Goal: Task Accomplishment & Management: Use online tool/utility

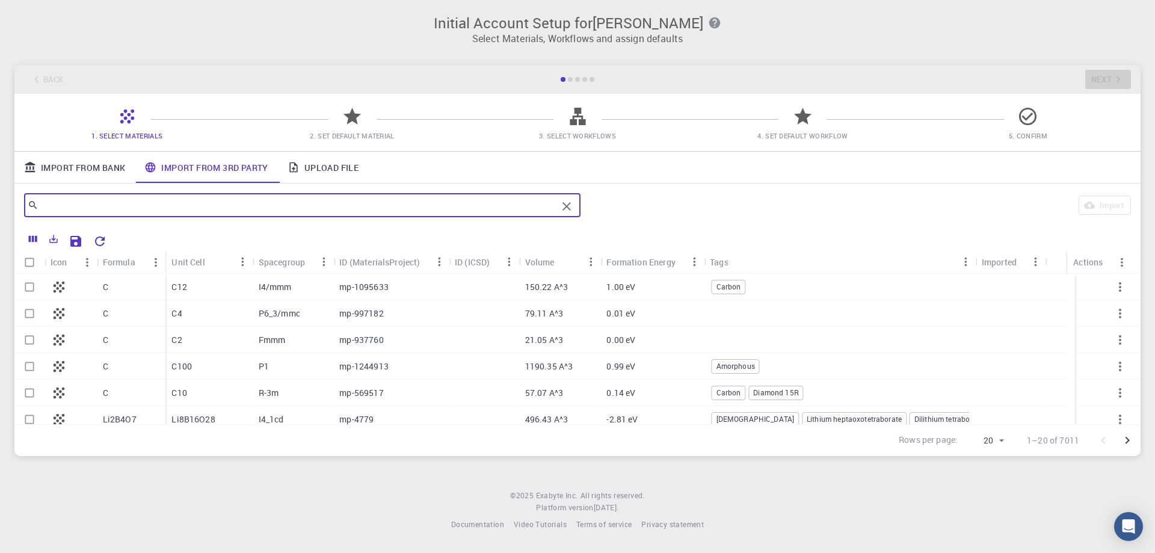
click at [342, 172] on link "Upload File" at bounding box center [323, 167] width 90 height 31
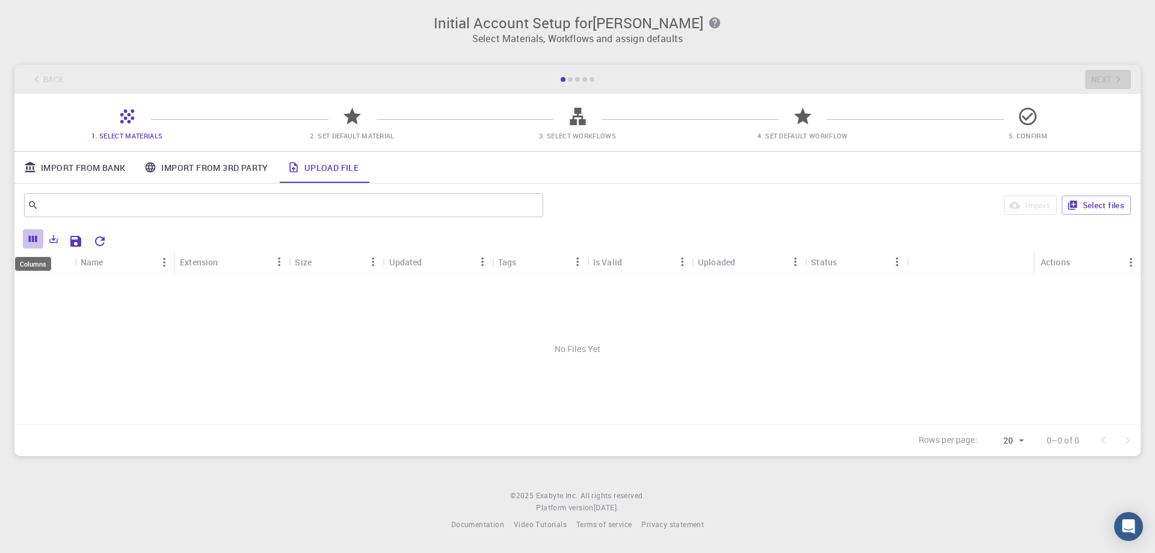
click at [23, 236] on button "Columns" at bounding box center [33, 238] width 20 height 19
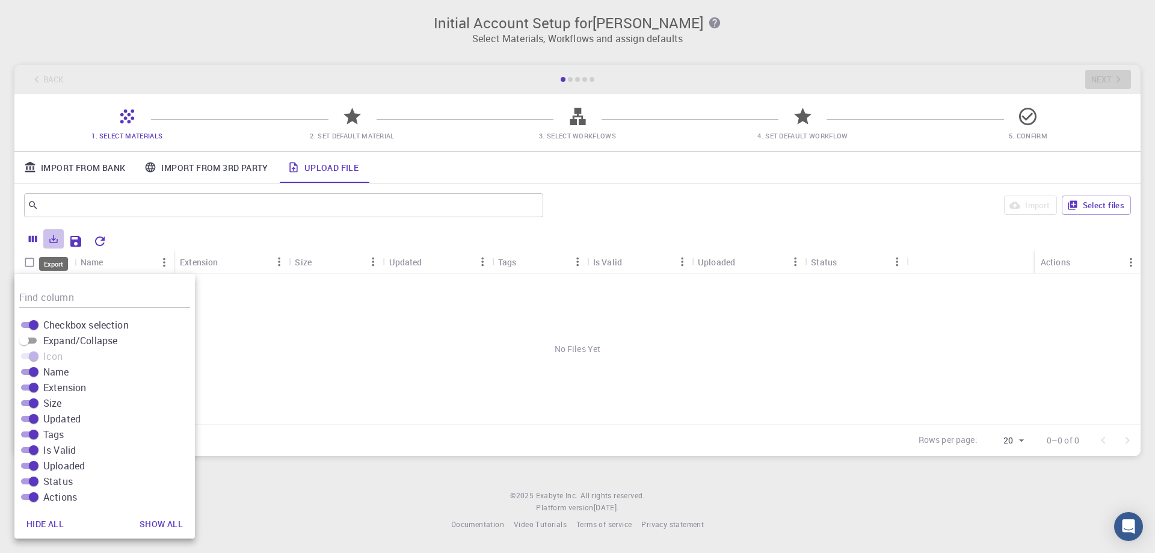
click at [55, 241] on icon "Export" at bounding box center [53, 238] width 11 height 11
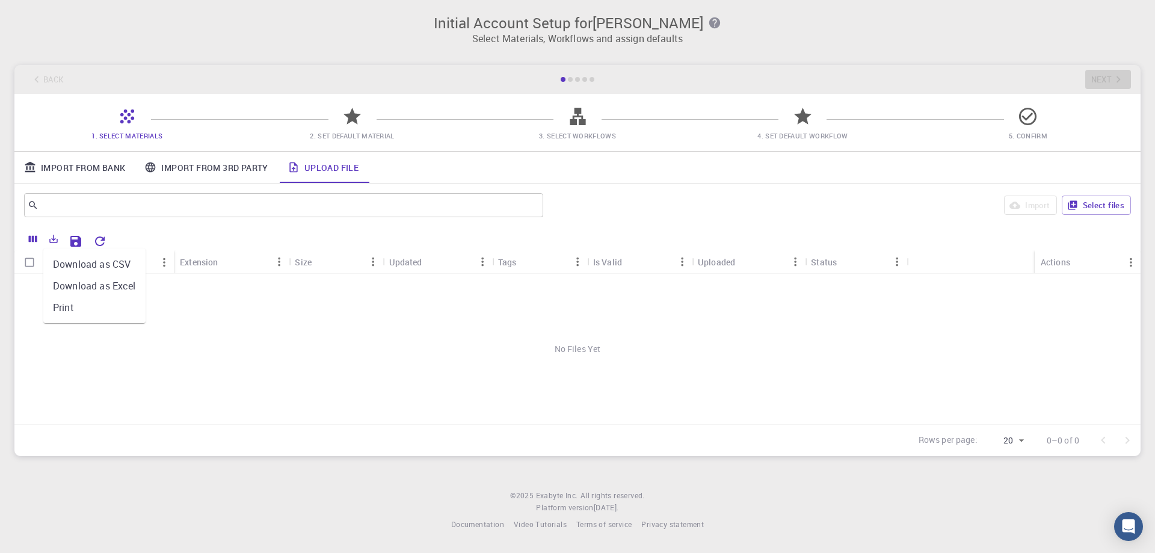
click at [100, 354] on div "No Files Yet" at bounding box center [577, 349] width 1126 height 150
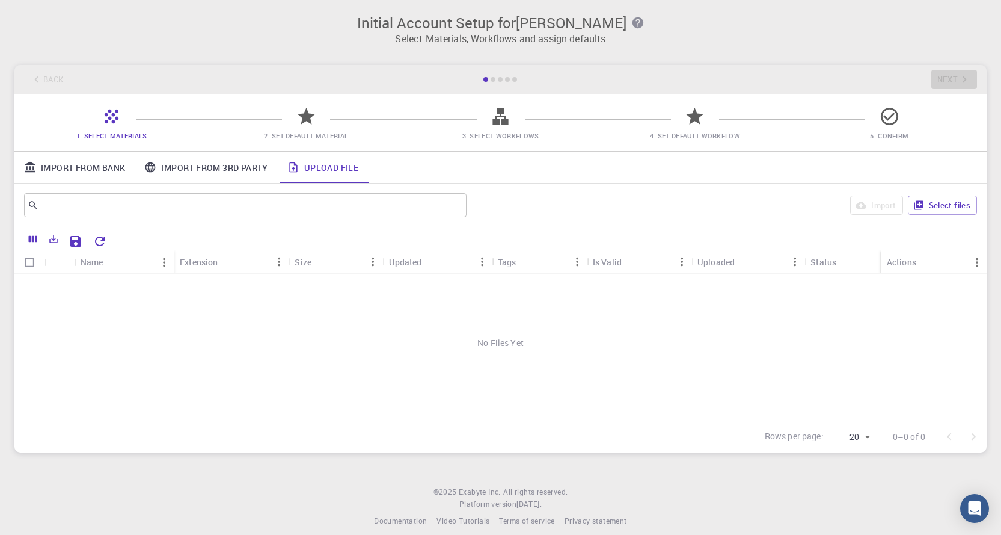
click at [488, 346] on div "No Files Yet" at bounding box center [500, 343] width 972 height 138
click at [52, 238] on icon "Export" at bounding box center [53, 238] width 11 height 11
click at [90, 162] on link "Import From Bank" at bounding box center [74, 167] width 120 height 31
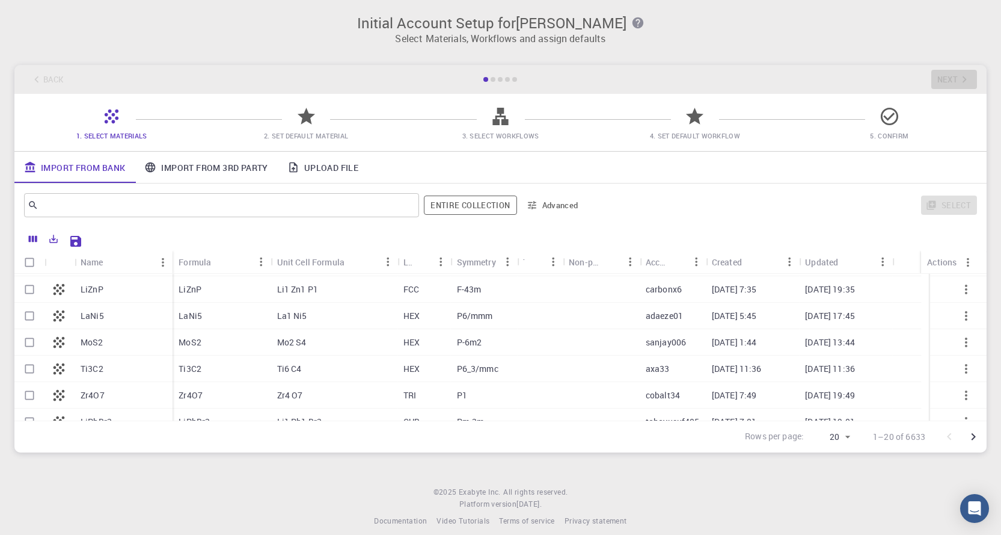
scroll to position [82, 0]
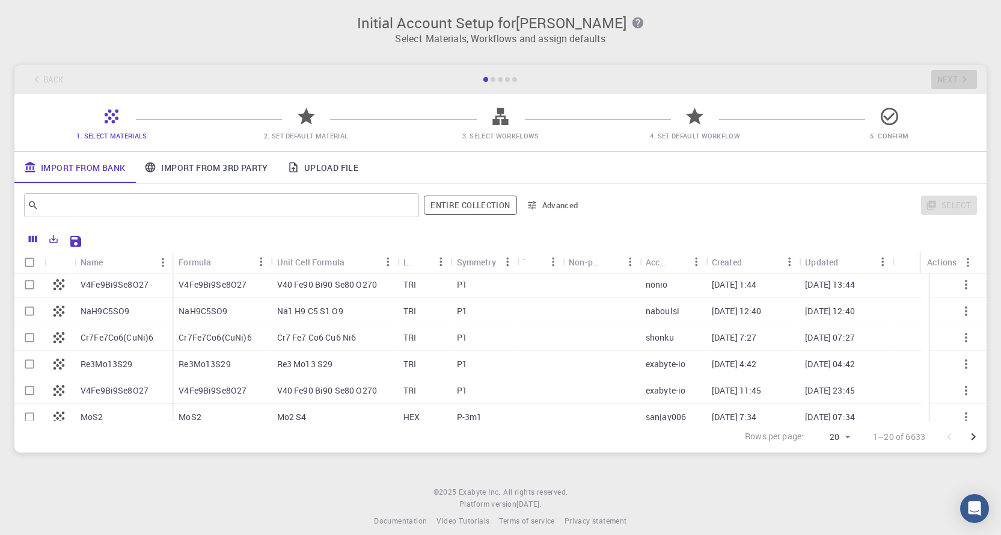
click at [200, 166] on link "Import From 3rd Party" at bounding box center [206, 167] width 143 height 31
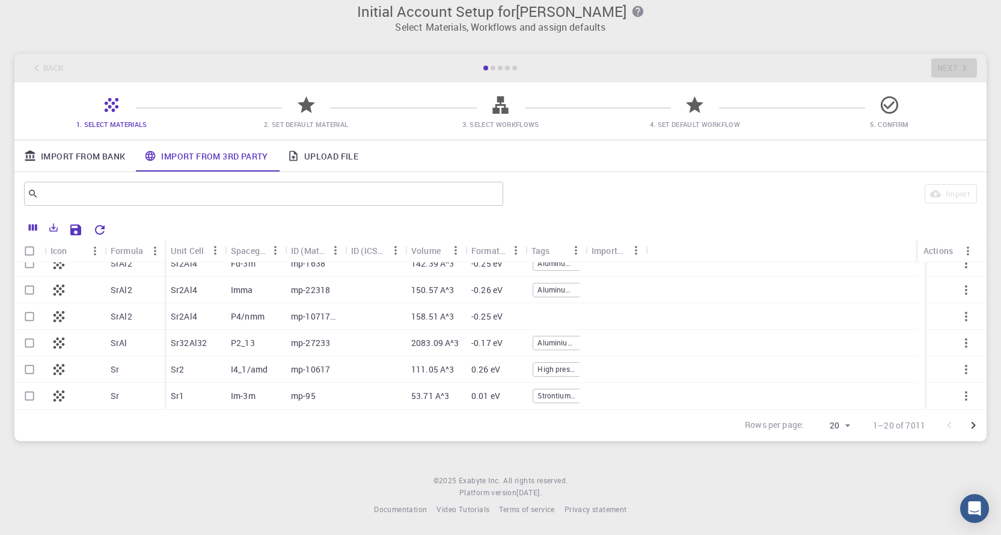
scroll to position [0, 0]
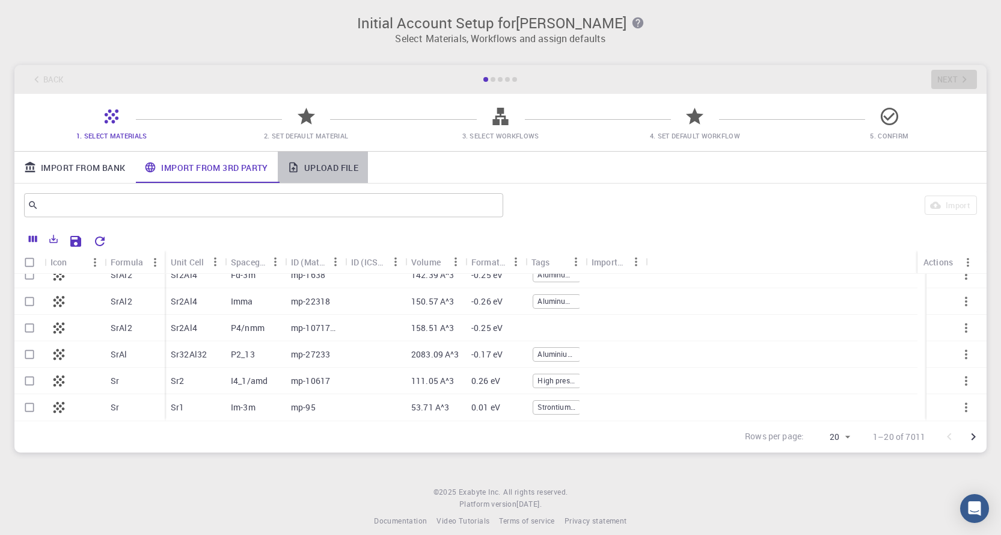
click at [335, 168] on link "Upload File" at bounding box center [323, 167] width 90 height 31
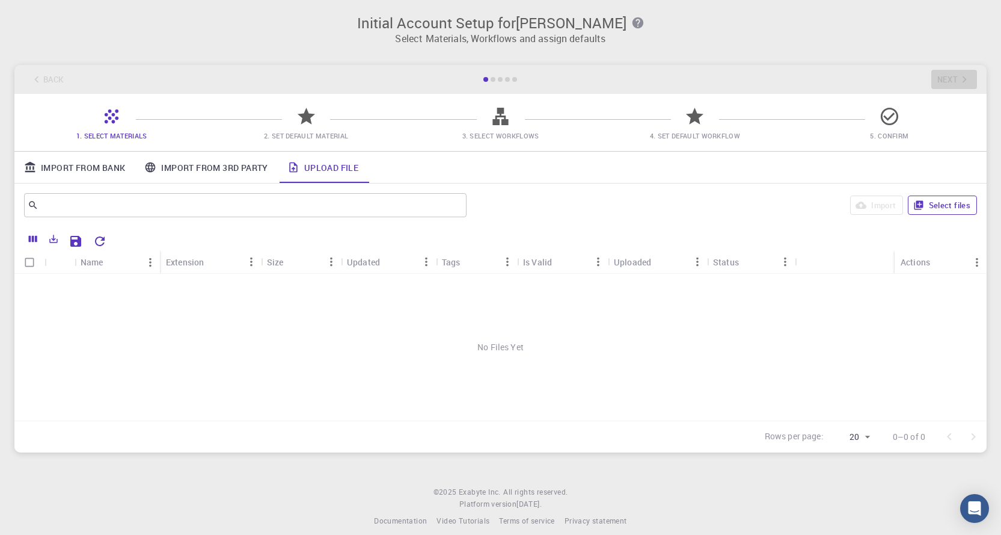
click at [947, 206] on button "Select files" at bounding box center [942, 204] width 69 height 19
click at [120, 280] on div "2310323.vesta" at bounding box center [128, 287] width 107 height 26
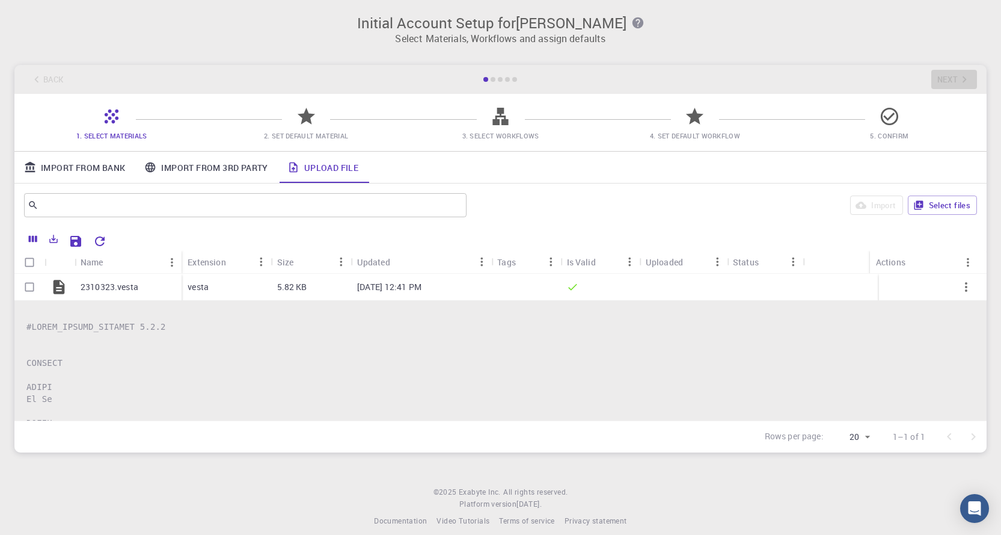
click at [303, 119] on icon at bounding box center [306, 116] width 17 height 17
click at [319, 139] on span "2. Set Default Material" at bounding box center [306, 135] width 84 height 9
click at [71, 238] on icon "Save Explorer Settings" at bounding box center [75, 241] width 11 height 11
click at [319, 131] on span "2. Set Default Material" at bounding box center [306, 135] width 84 height 9
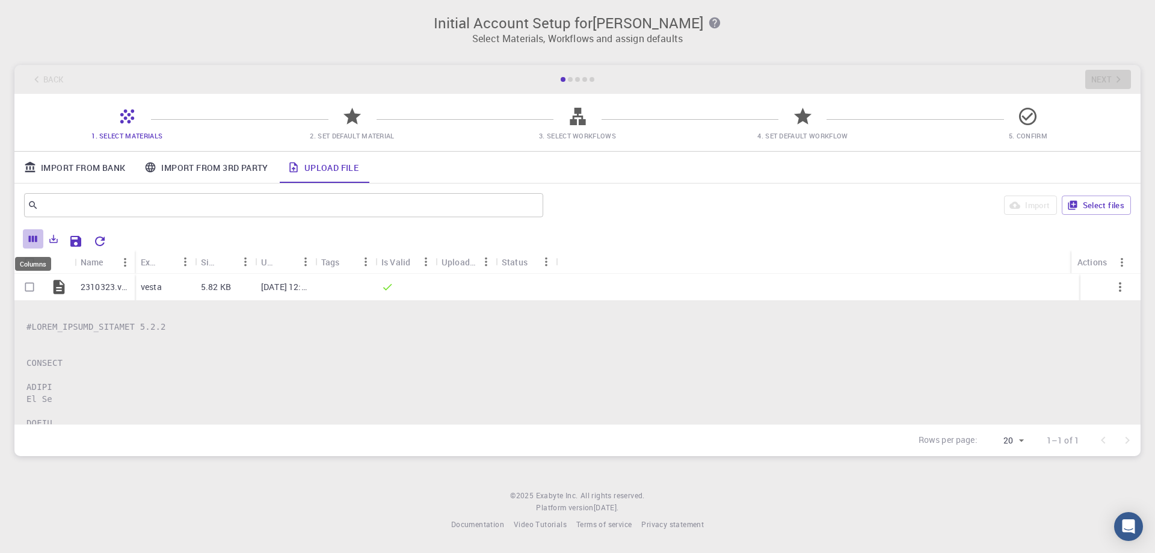
click at [29, 239] on icon "Columns" at bounding box center [33, 239] width 8 height 7
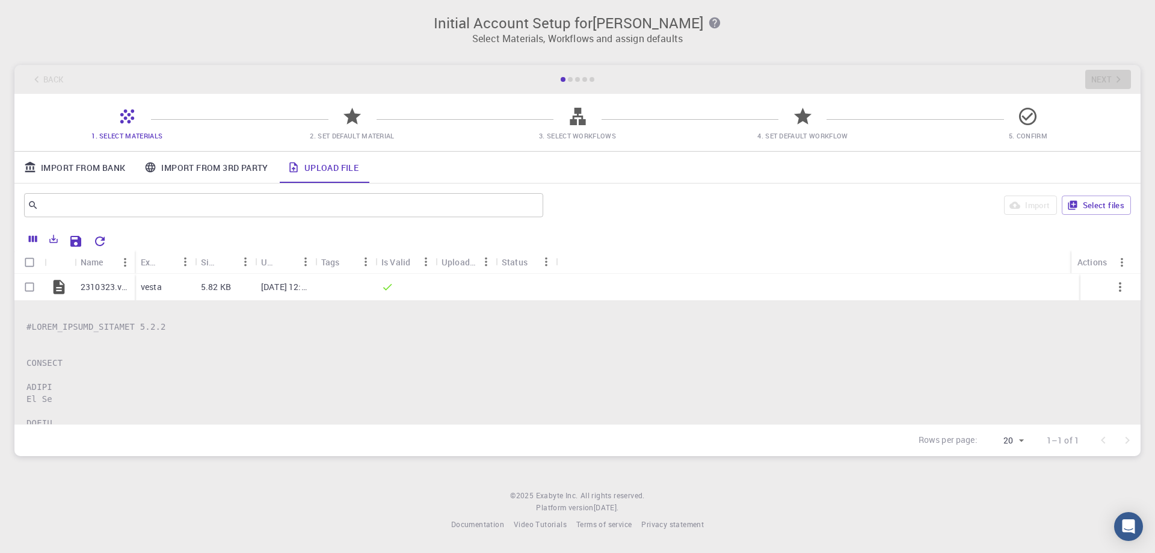
click at [1092, 71] on div "Back Next" at bounding box center [577, 79] width 1126 height 29
click at [99, 289] on p "2310323.vesta" at bounding box center [105, 287] width 48 height 12
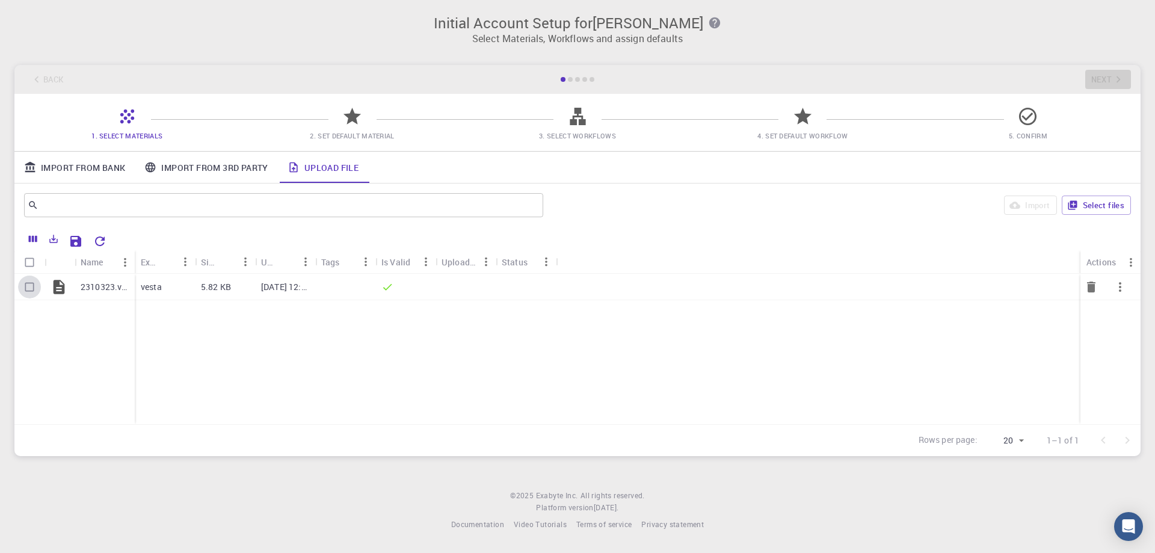
click at [34, 287] on input "Select row" at bounding box center [29, 286] width 23 height 23
checkbox input "true"
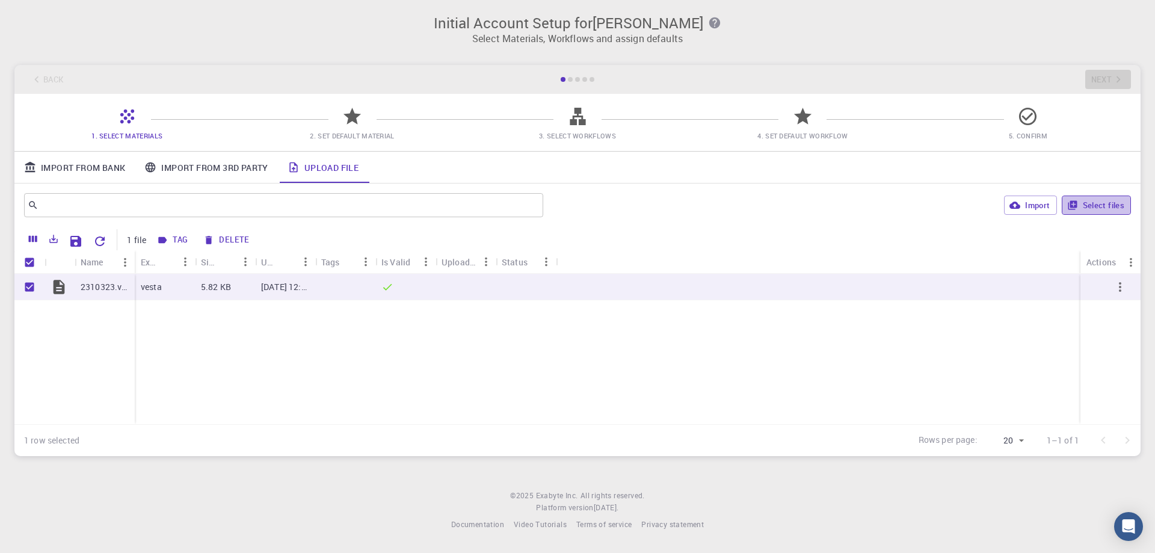
click at [1110, 202] on button "Select files" at bounding box center [1095, 204] width 69 height 19
click at [355, 124] on icon at bounding box center [352, 116] width 21 height 21
click at [1043, 203] on button "Import" at bounding box center [1030, 204] width 52 height 19
checkbox input "false"
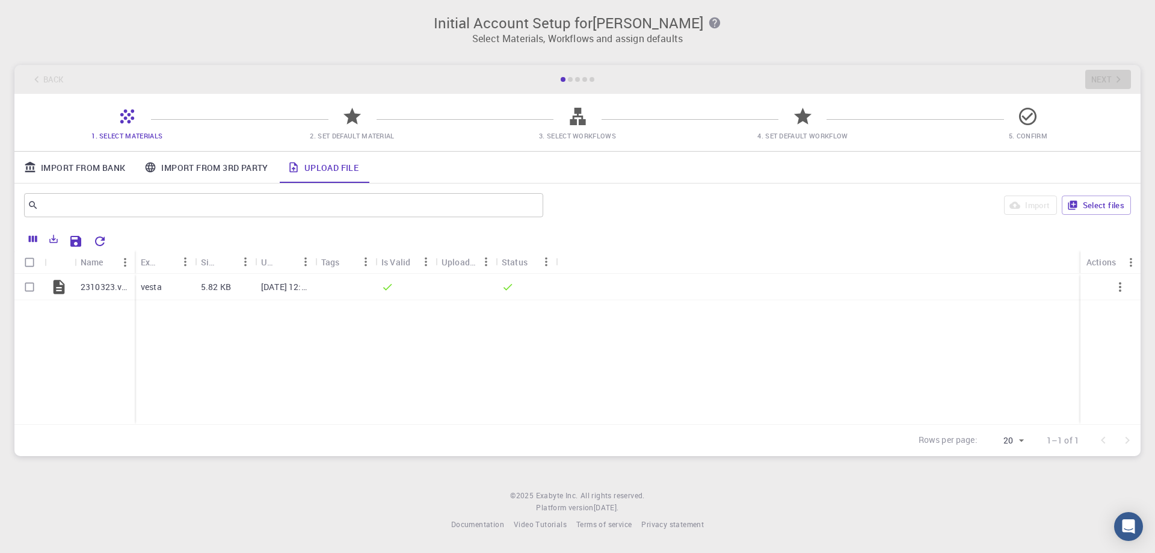
click at [332, 116] on span "2. Set Default Material" at bounding box center [351, 127] width 215 height 28
click at [351, 118] on icon at bounding box center [351, 116] width 17 height 17
click at [26, 287] on input "Select row" at bounding box center [29, 286] width 23 height 23
checkbox input "true"
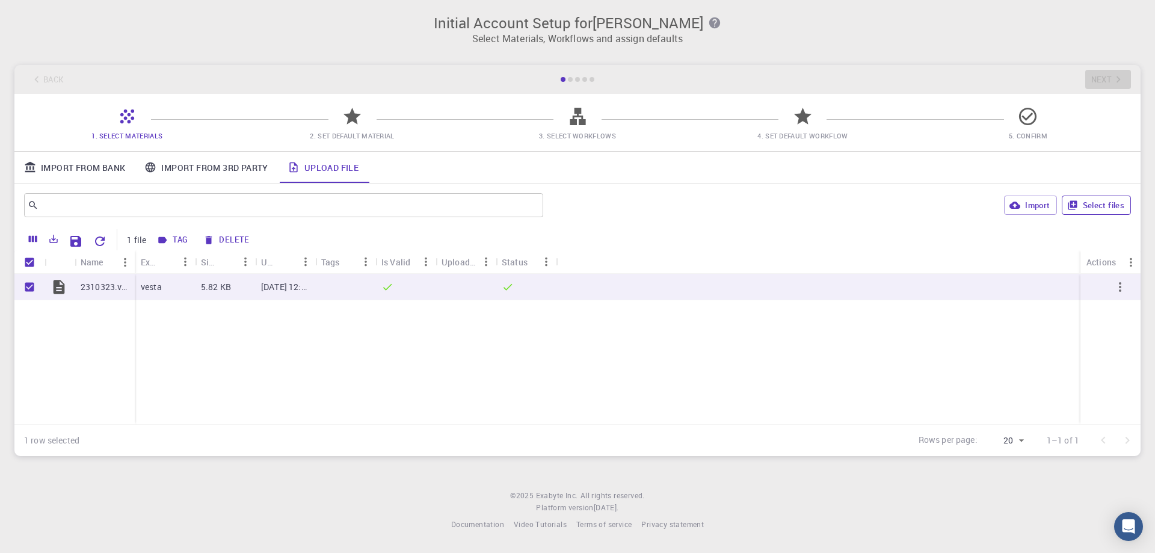
click at [1096, 203] on button "Select files" at bounding box center [1095, 204] width 69 height 19
click at [1120, 287] on icon "button" at bounding box center [1120, 287] width 2 height 10
click at [1111, 322] on span "Expand" at bounding box center [1118, 318] width 26 height 12
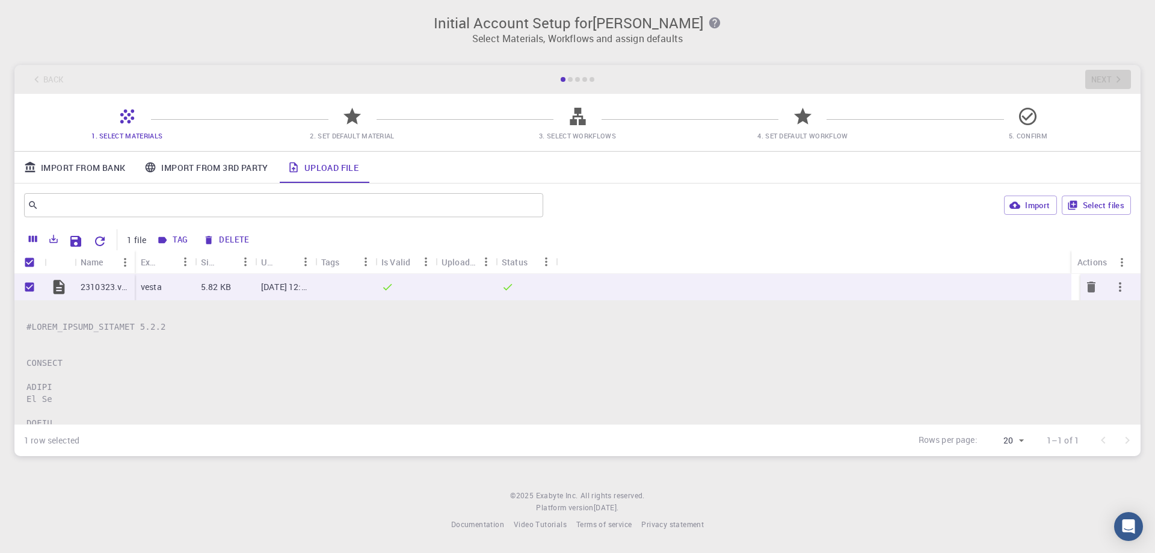
click at [1119, 286] on icon "button" at bounding box center [1120, 287] width 2 height 10
click at [496, 197] on div at bounding box center [577, 276] width 1155 height 553
click at [408, 263] on div "Is Valid" at bounding box center [395, 261] width 29 height 23
click at [565, 76] on div "Back Next" at bounding box center [577, 79] width 1126 height 29
click at [1092, 85] on div "Back Next" at bounding box center [577, 79] width 1126 height 29
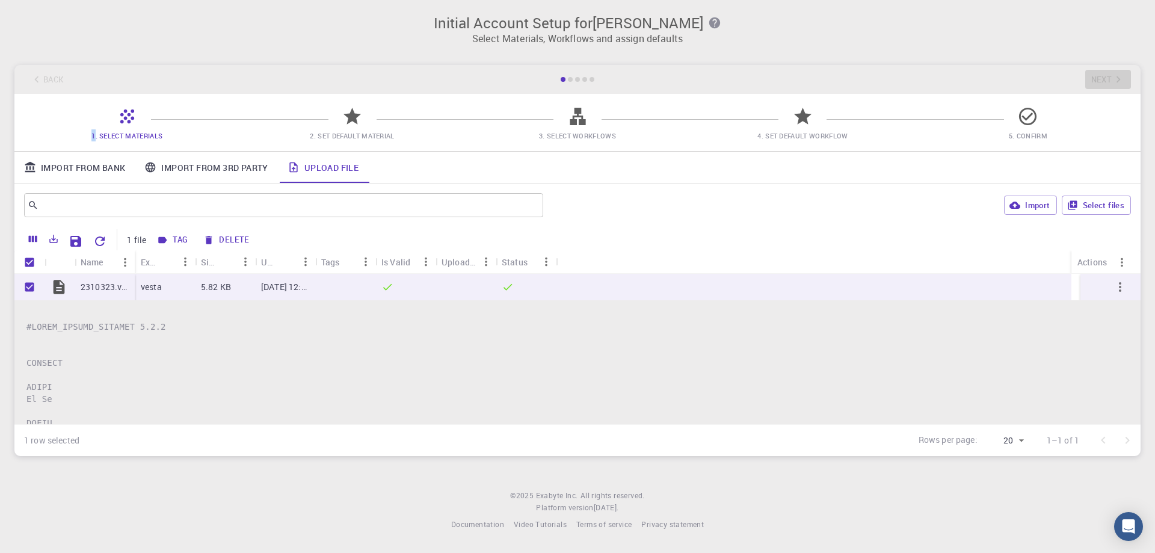
click at [1092, 85] on div "Back Next" at bounding box center [577, 79] width 1126 height 29
click at [28, 286] on input "Unselect row" at bounding box center [29, 286] width 23 height 23
checkbox input "false"
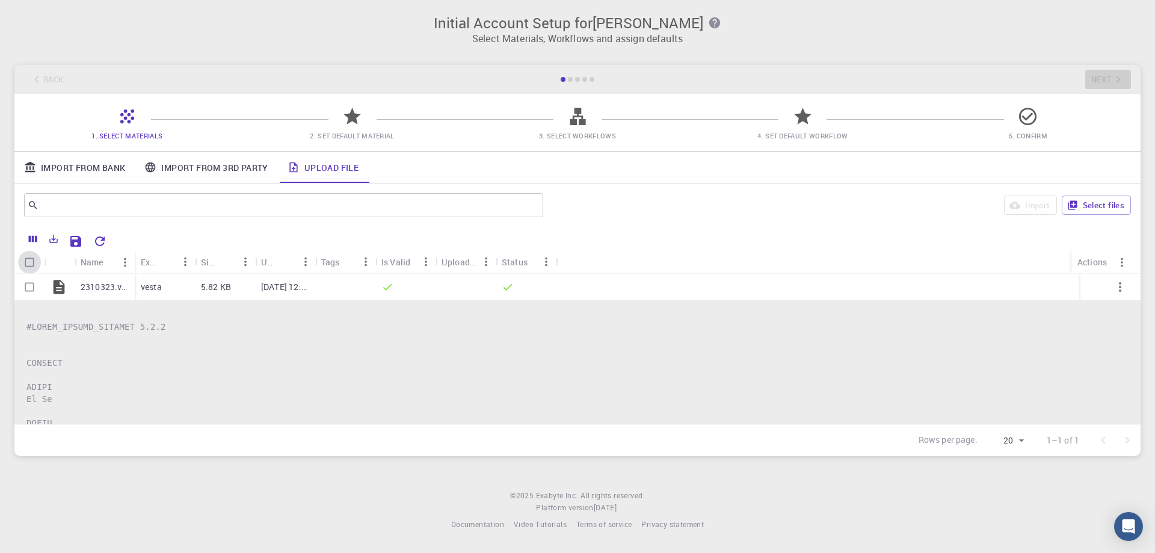
click at [31, 263] on input "Select all rows" at bounding box center [29, 262] width 23 height 23
checkbox input "true"
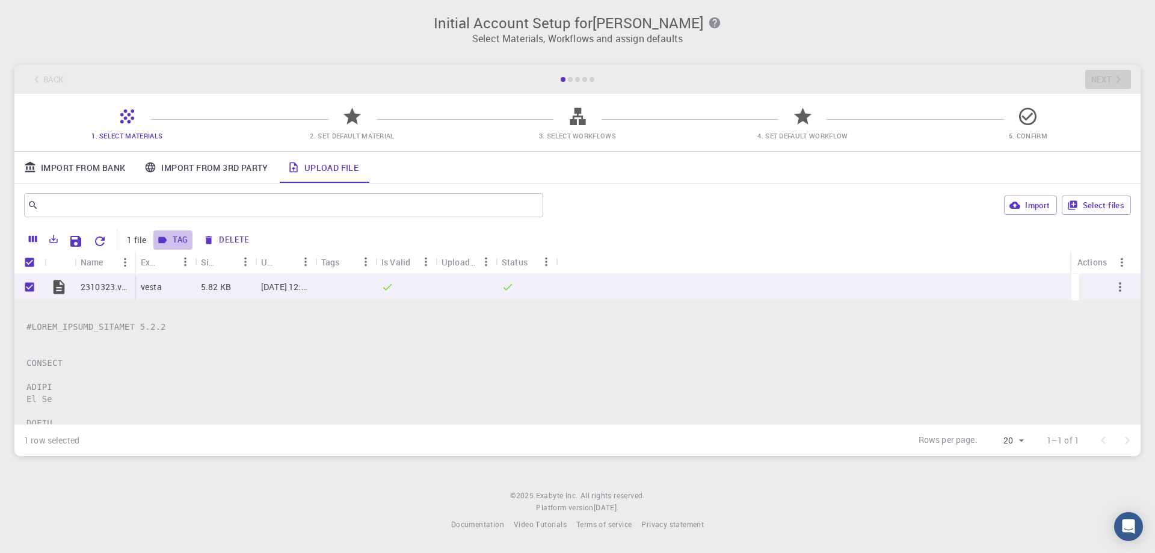
click at [169, 240] on button "Tag" at bounding box center [172, 239] width 39 height 19
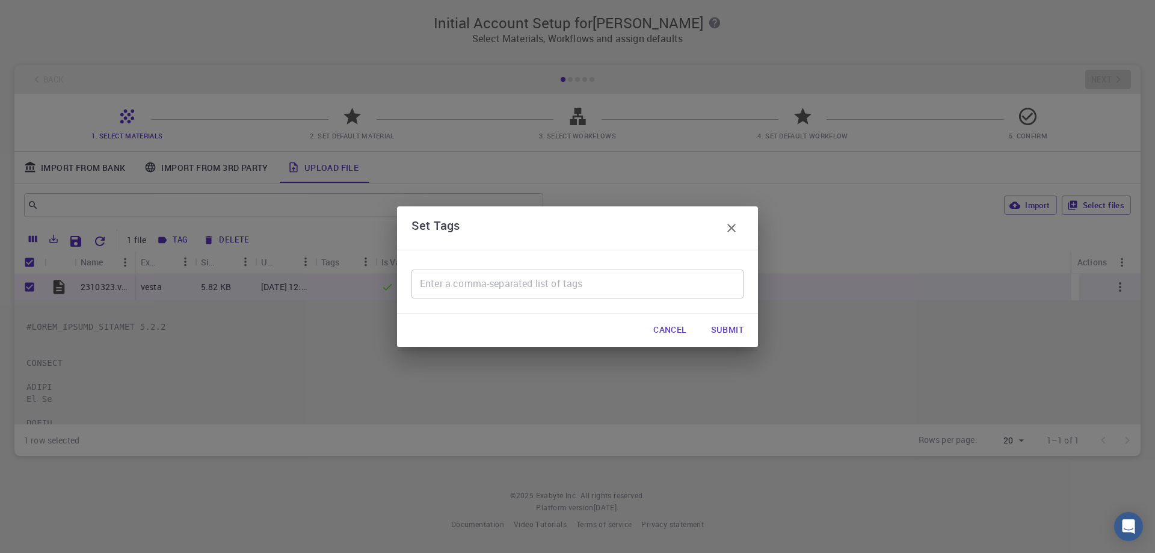
click at [728, 330] on button "Submit" at bounding box center [727, 330] width 52 height 24
